Goal: Transaction & Acquisition: Purchase product/service

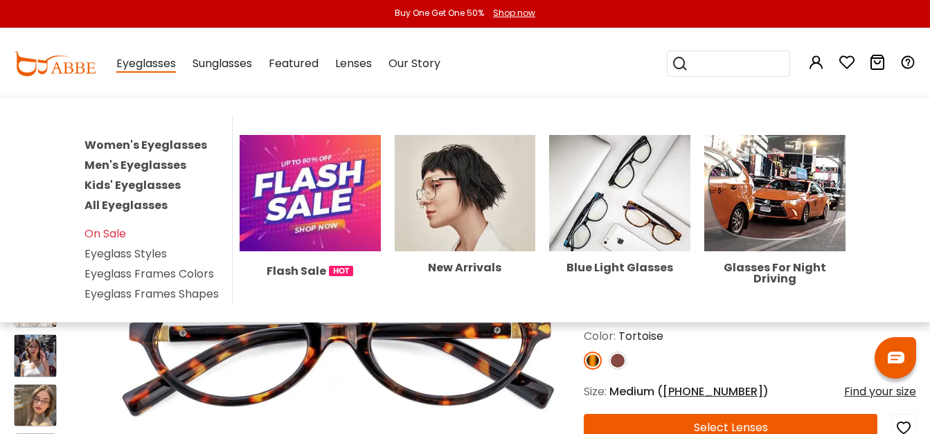
click at [133, 145] on link "Women's Eyeglasses" at bounding box center [146, 145] width 123 height 16
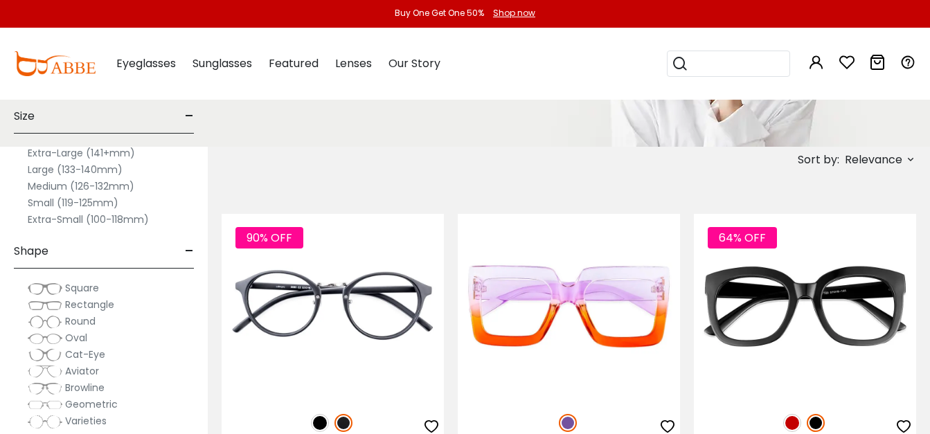
scroll to position [277, 0]
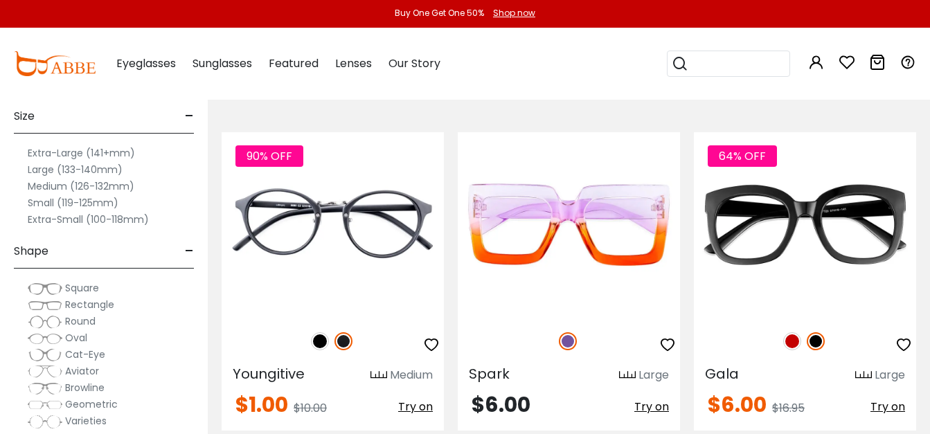
click at [86, 186] on label "Medium (126-132mm)" at bounding box center [81, 186] width 107 height 17
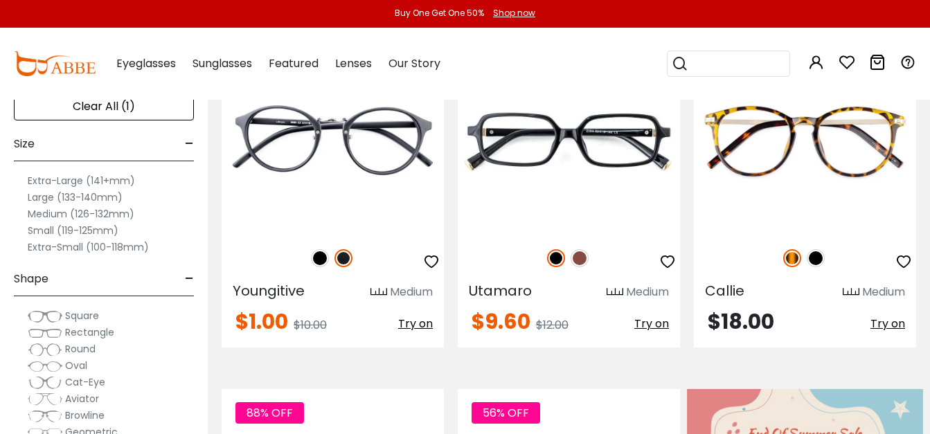
scroll to position [388, 0]
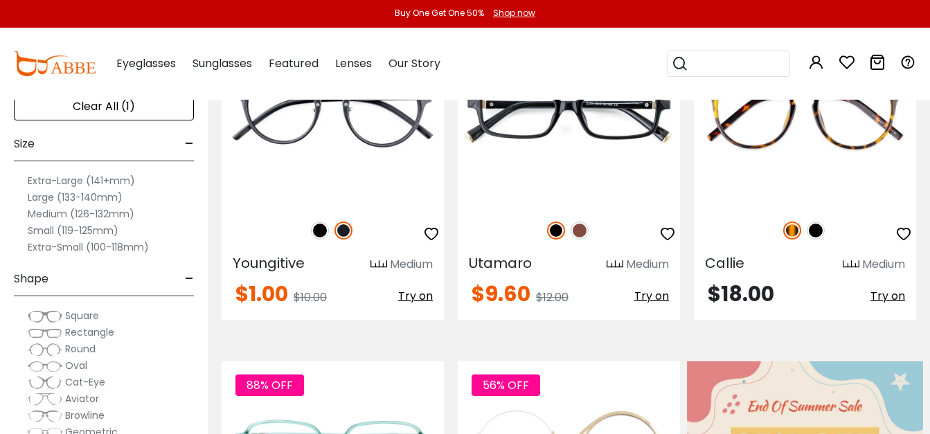
click at [61, 348] on img at bounding box center [45, 350] width 35 height 14
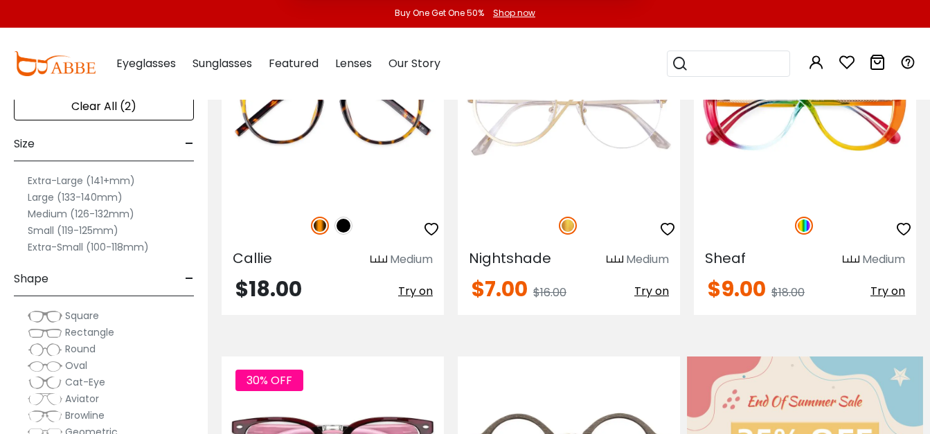
scroll to position [443, 0]
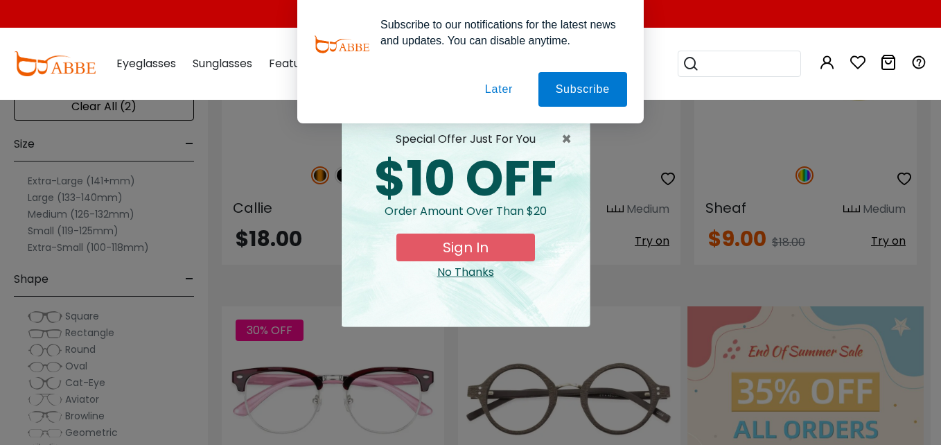
click at [502, 89] on button "Later" at bounding box center [499, 89] width 62 height 35
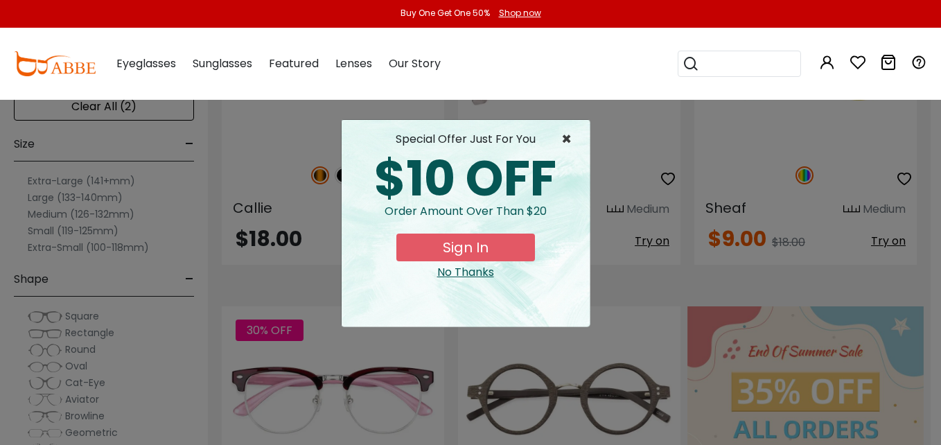
click at [567, 136] on span "×" at bounding box center [569, 139] width 17 height 17
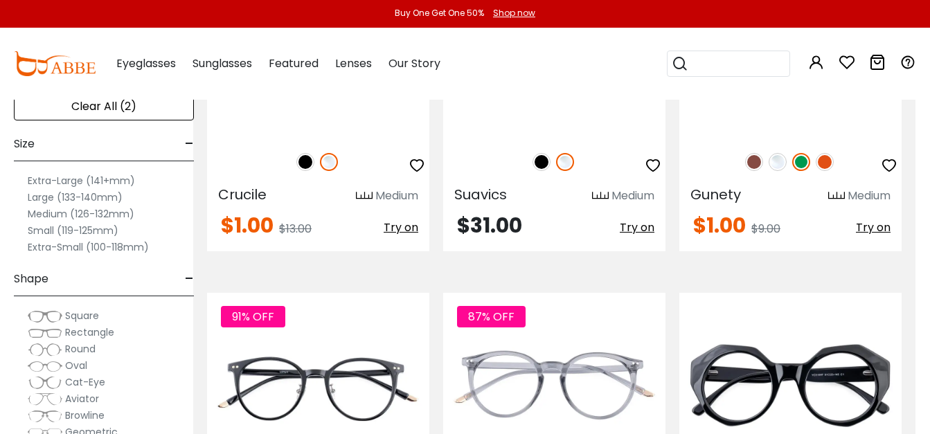
scroll to position [3491, 15]
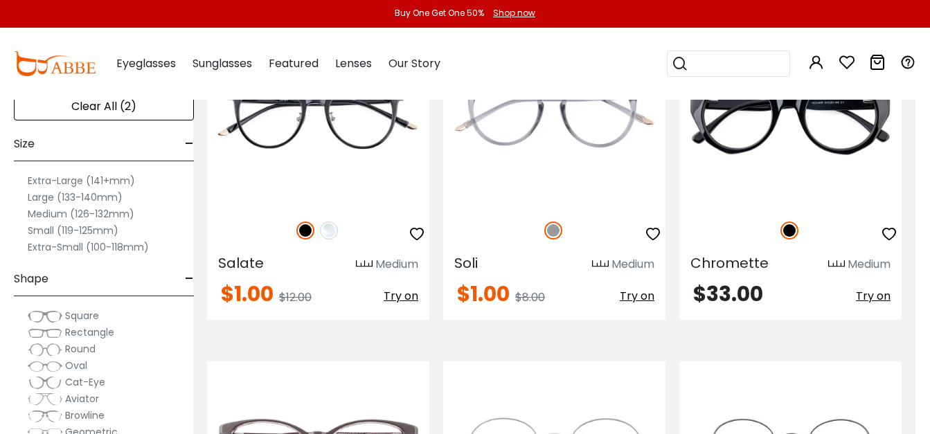
click at [45, 213] on label "Medium (126-132mm)" at bounding box center [81, 214] width 107 height 17
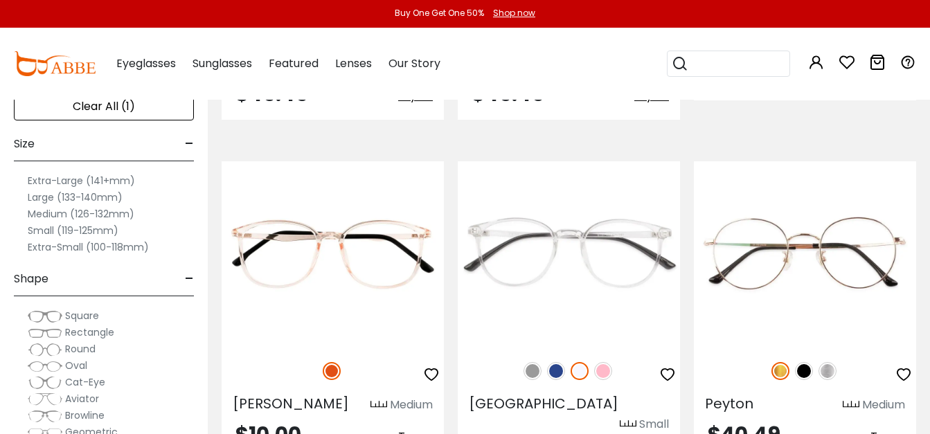
scroll to position [2688, 0]
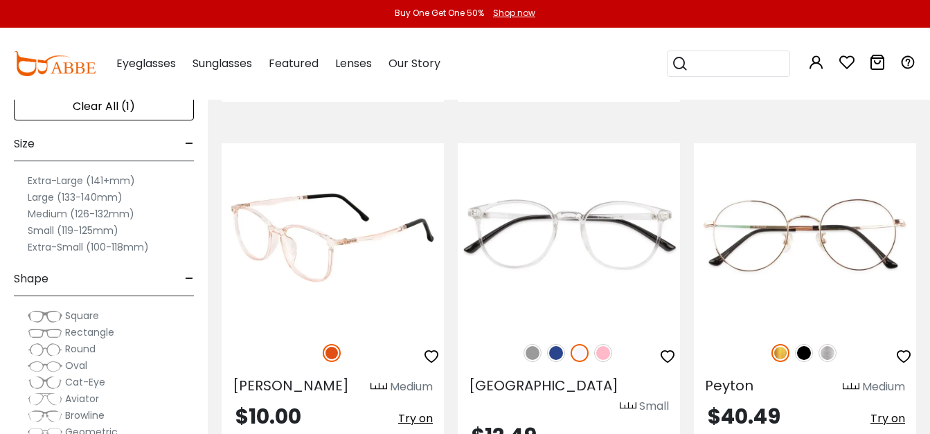
click at [346, 196] on img at bounding box center [333, 235] width 222 height 185
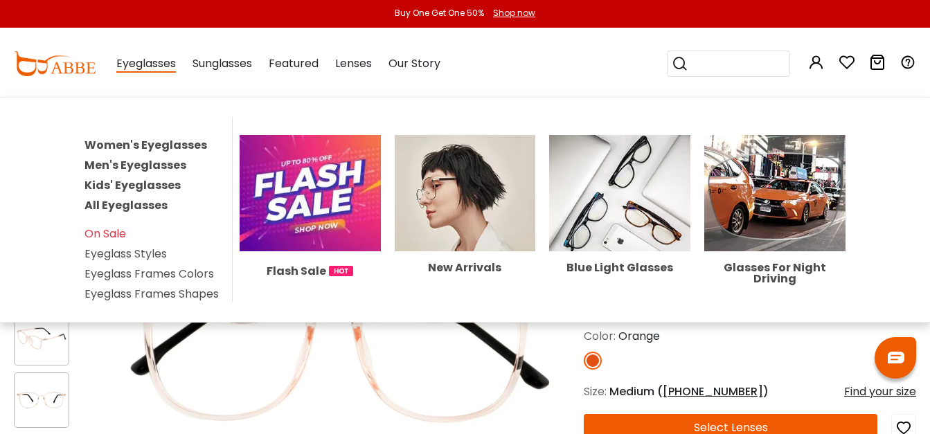
click at [134, 65] on span "Eyeglasses" at bounding box center [146, 63] width 60 height 17
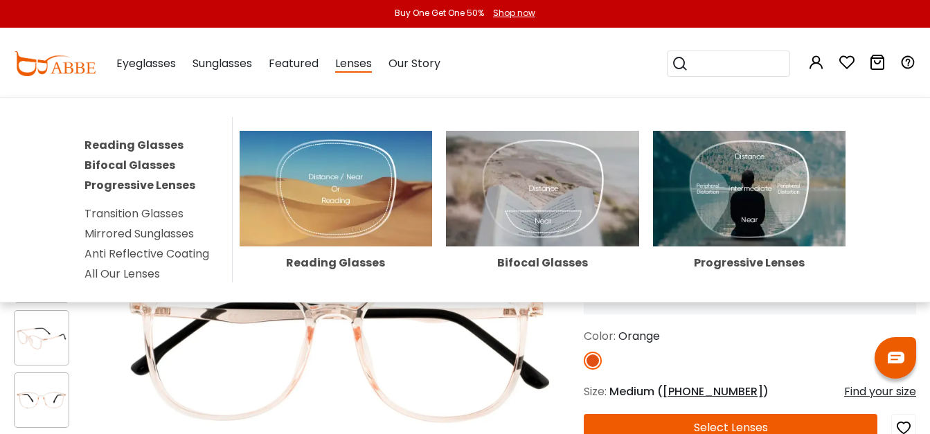
click at [119, 186] on link "Progressive Lenses" at bounding box center [140, 185] width 111 height 16
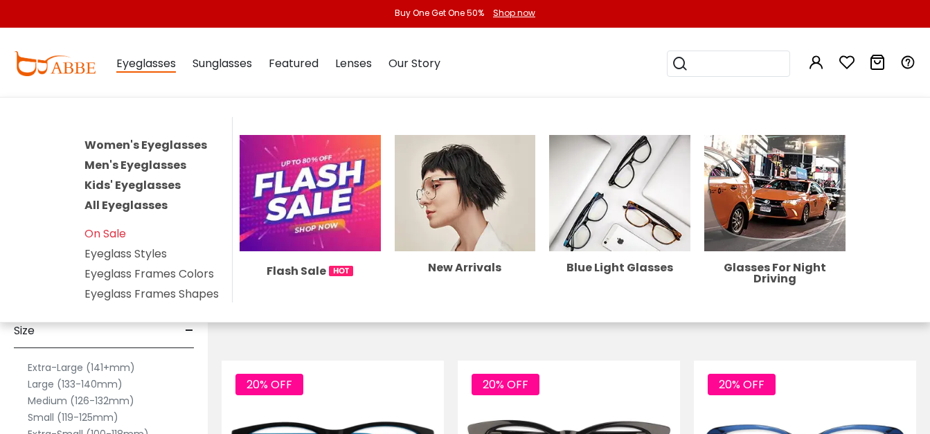
click at [149, 65] on span "Eyeglasses" at bounding box center [146, 63] width 60 height 17
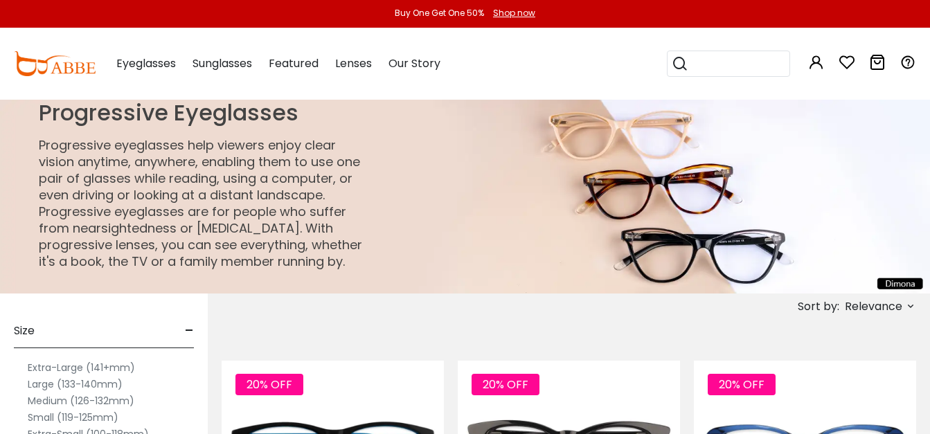
click at [51, 400] on label "Medium (126-132mm)" at bounding box center [81, 401] width 107 height 17
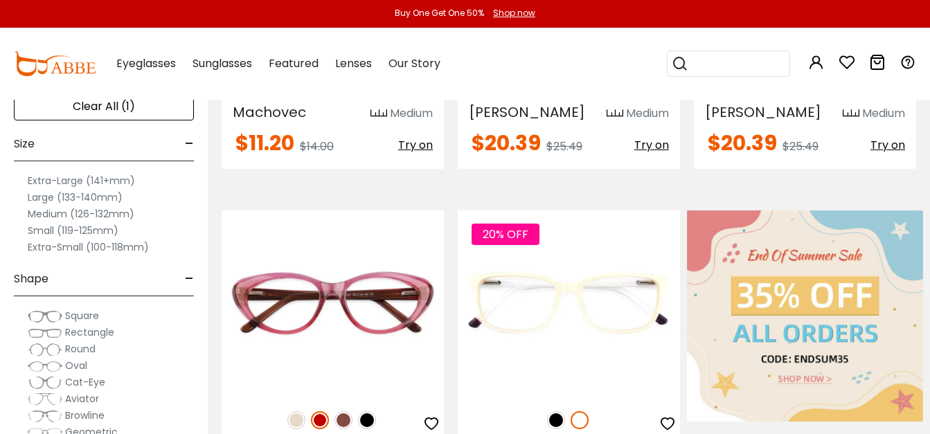
scroll to position [526, 0]
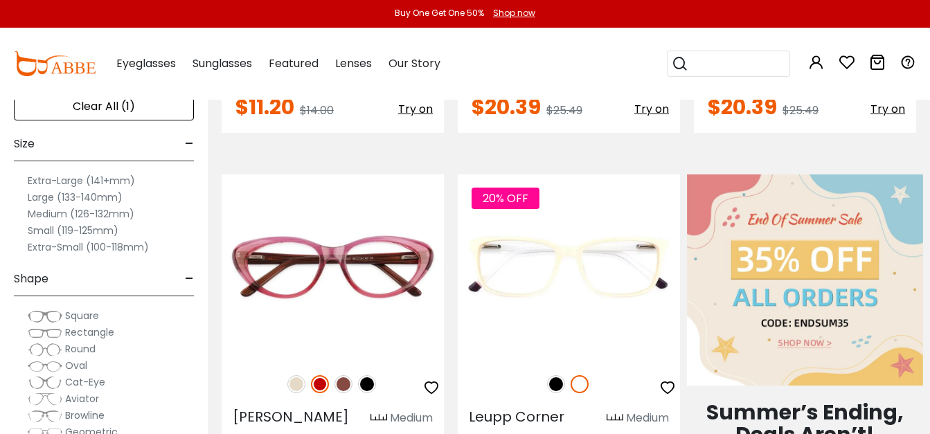
click at [69, 346] on span "Round" at bounding box center [80, 349] width 30 height 14
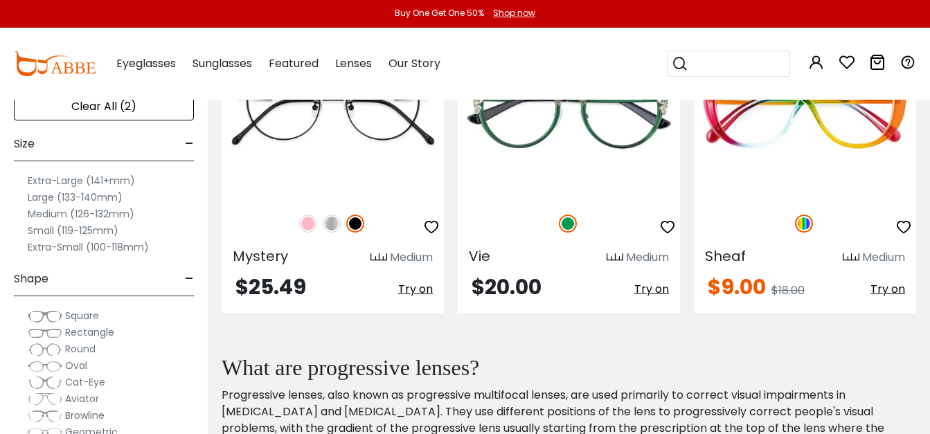
scroll to position [1025, 0]
